Goal: Communication & Community: Answer question/provide support

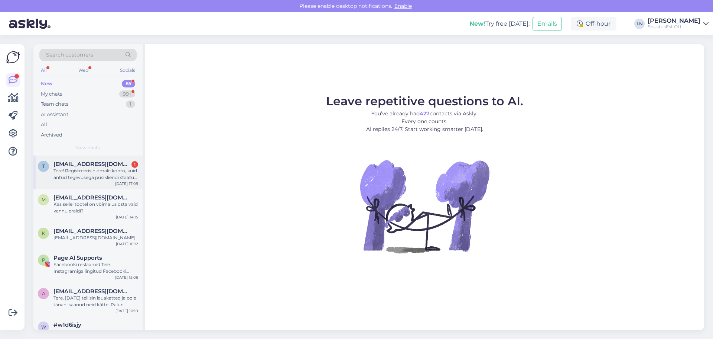
click at [88, 167] on div "Tere! Registreerisin omale konto, kuid antud tegevusega püsikliendi staatust vi…" at bounding box center [96, 173] width 85 height 13
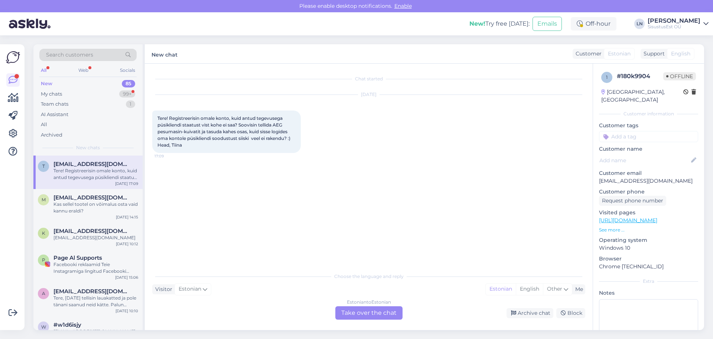
click at [363, 314] on div "Estonian to Estonian Take over the chat" at bounding box center [369, 312] width 67 height 13
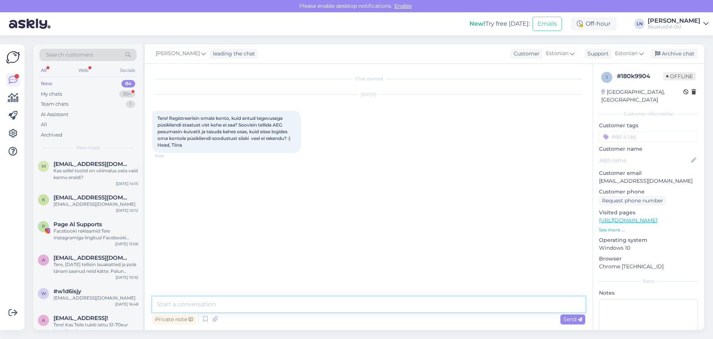
click at [221, 304] on textarea at bounding box center [368, 304] width 433 height 16
click at [266, 304] on textarea "tere, kas e-[PERSON_NAME] ei tulnud soodus5 koodi" at bounding box center [368, 304] width 433 height 16
click at [272, 305] on textarea "tere, kas e-[PERSON_NAME] ei tulnud soodus5 koodi" at bounding box center [368, 304] width 433 height 16
type textarea "tere, kas e-[PERSON_NAME] ei tulnud soodus koodi"
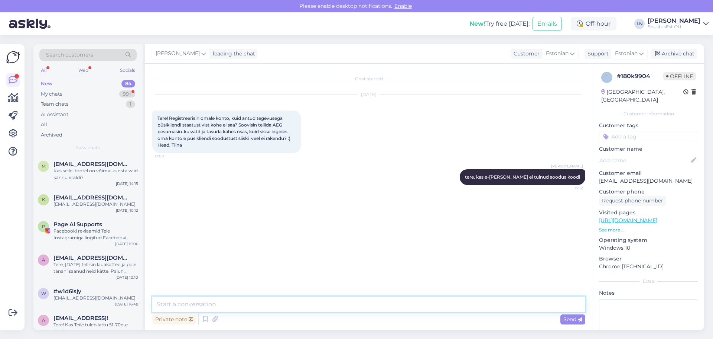
click at [308, 307] on textarea at bounding box center [368, 304] width 433 height 16
type textarea "j"
paste textarea "I think the courier will come [DATE]."
type textarea "kui ei siis kasutage ostukorvis koodi: soodus5"
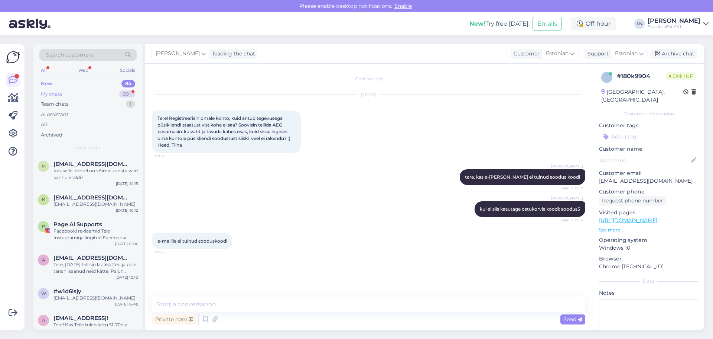
click at [64, 93] on div "My chats 99+" at bounding box center [87, 94] width 97 height 10
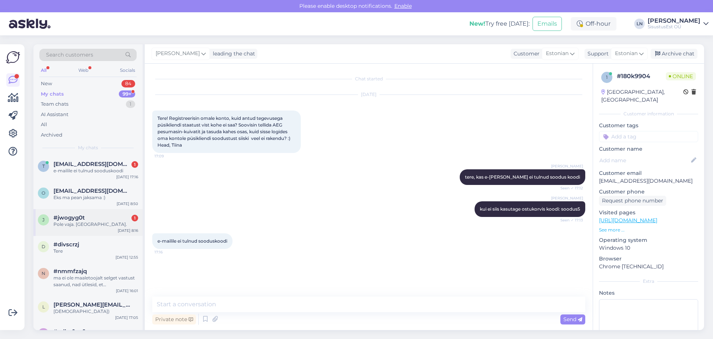
click at [73, 221] on div "#jwogyg0t 1 Pole vaja. [GEOGRAPHIC_DATA]." at bounding box center [96, 220] width 85 height 13
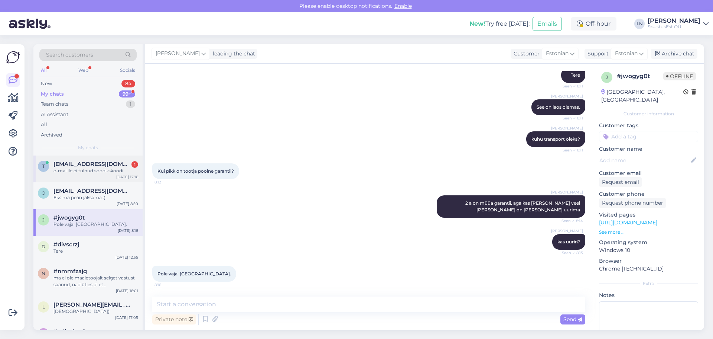
click at [77, 166] on span "[EMAIL_ADDRESS][DOMAIN_NAME]" at bounding box center [92, 164] width 77 height 7
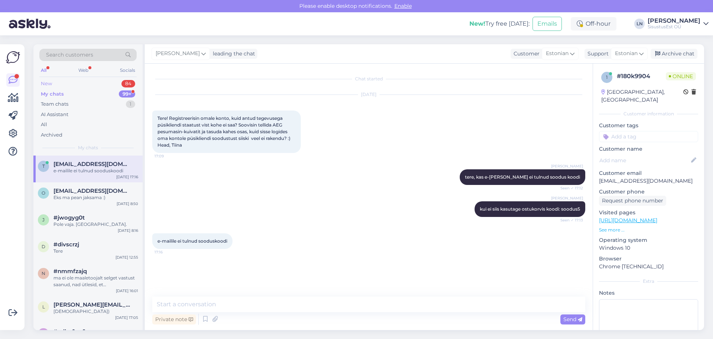
click at [51, 81] on div "New" at bounding box center [46, 83] width 11 height 7
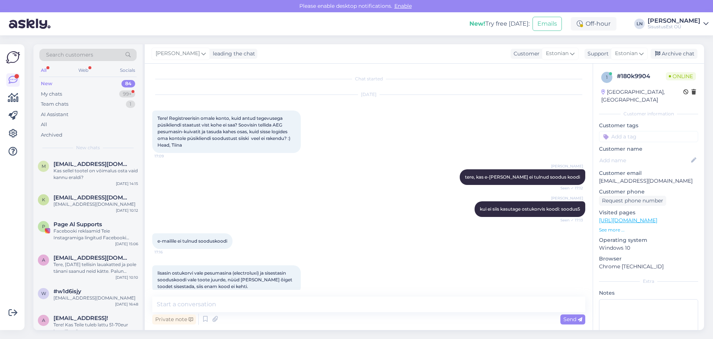
scroll to position [13, 0]
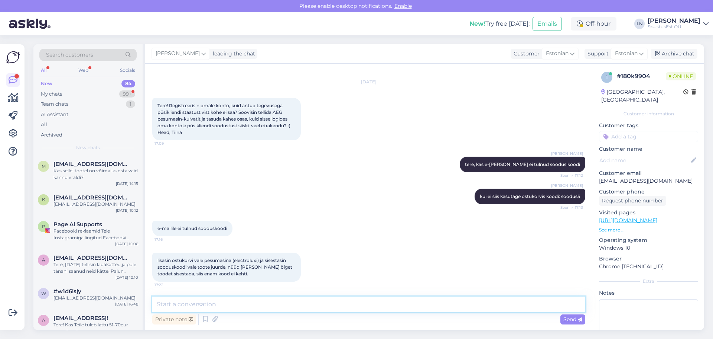
click at [223, 306] on textarea at bounding box center [368, 304] width 433 height 16
paste textarea "sooduskood"
click at [222, 305] on textarea "ikka juhtub, kasutage sooduskood" at bounding box center [368, 304] width 433 height 16
type textarea "ikka juhtub, kasutage koodi : sooduskood"
click at [289, 301] on textarea "ikka juhtub, kasutage koodi : sooduskood" at bounding box center [368, 304] width 433 height 16
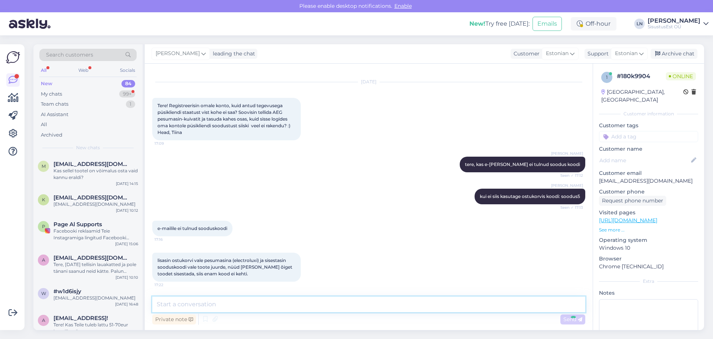
scroll to position [45, 0]
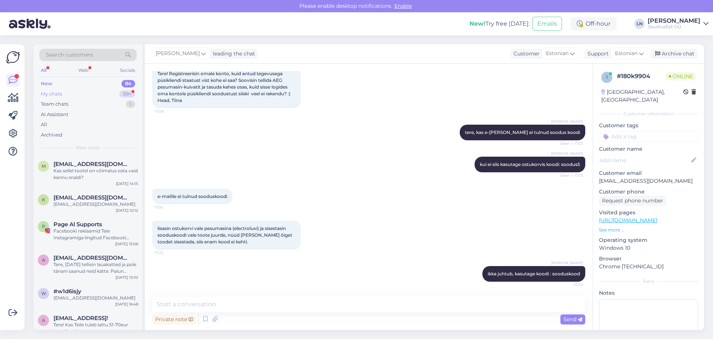
click at [60, 92] on div "My chats" at bounding box center [51, 93] width 21 height 7
